Goal: Browse casually: Explore the website without a specific task or goal

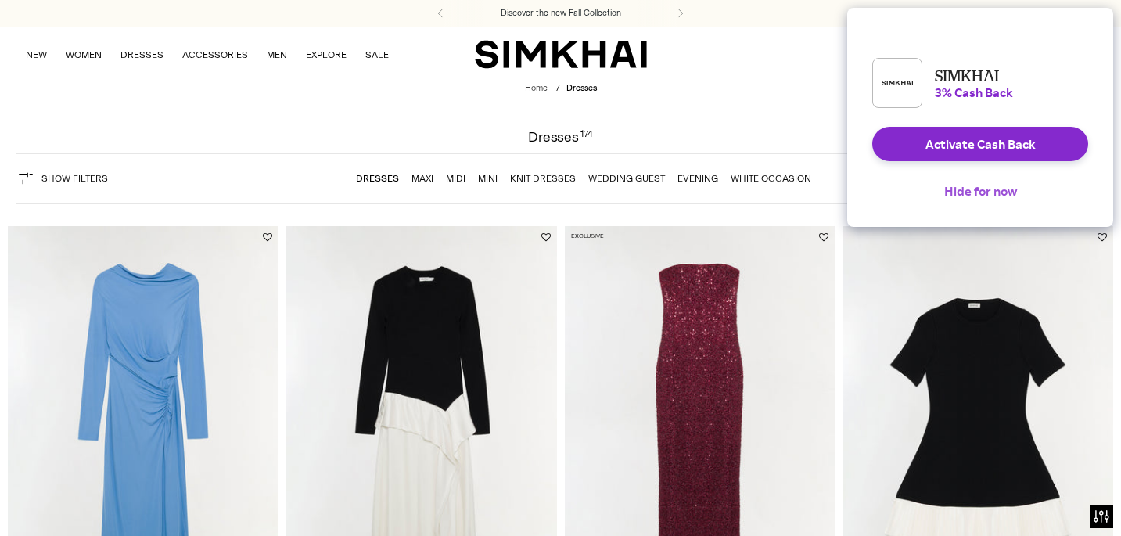
click at [981, 205] on button "Hide for now" at bounding box center [980, 191] width 98 height 34
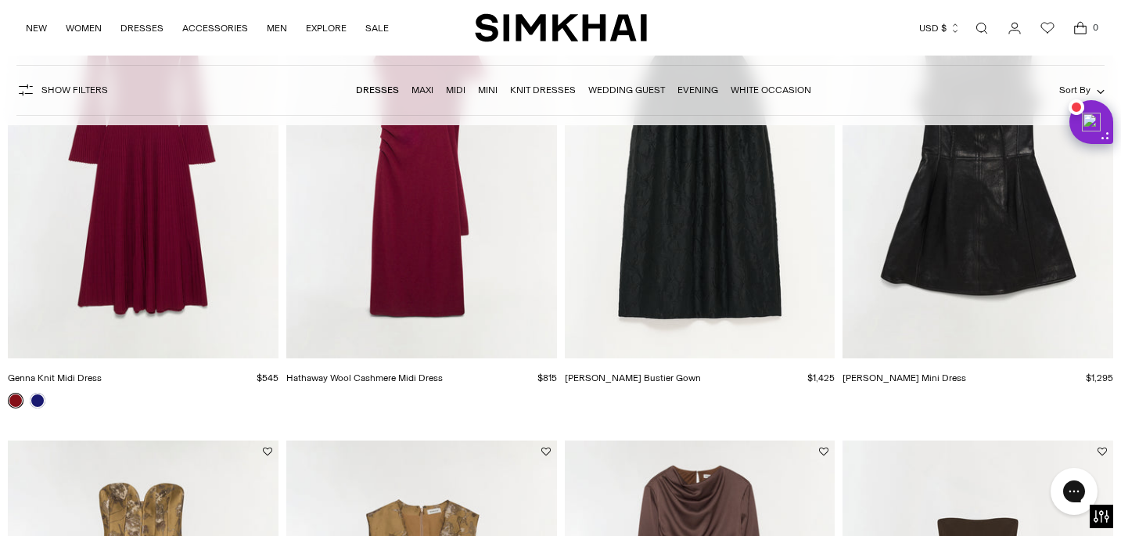
scroll to position [3025, 0]
